Goal: Task Accomplishment & Management: Manage account settings

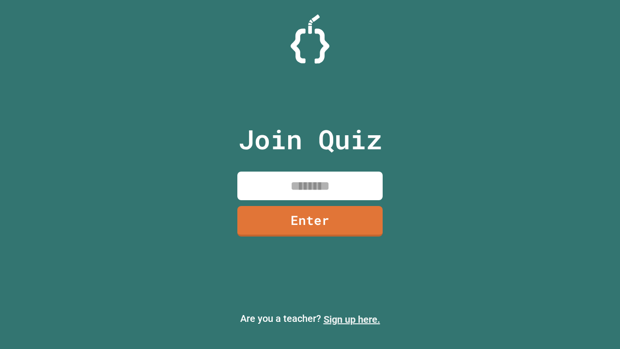
click at [351, 319] on link "Sign up here." at bounding box center [351, 319] width 57 height 12
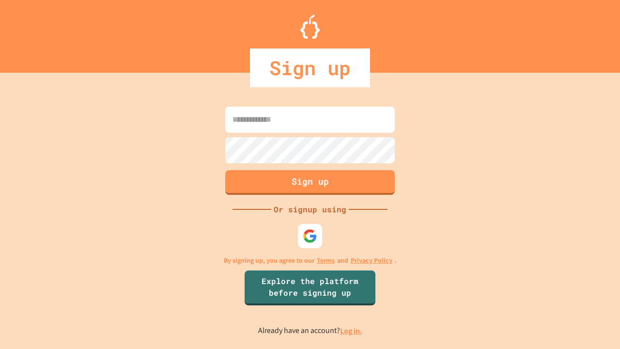
click at [351, 330] on link "Log in." at bounding box center [351, 330] width 22 height 10
